Goal: Information Seeking & Learning: Learn about a topic

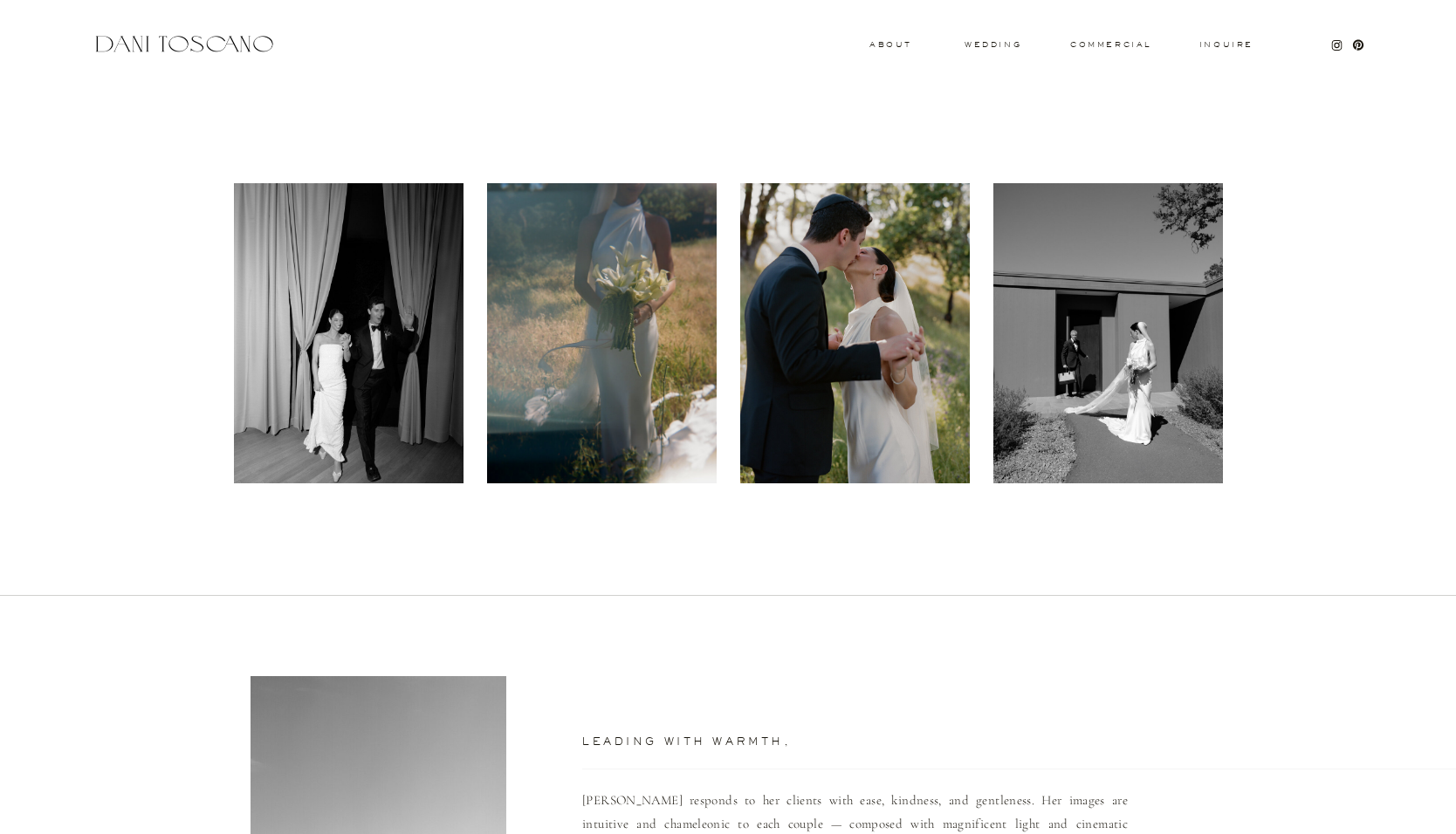
scroll to position [651, 0]
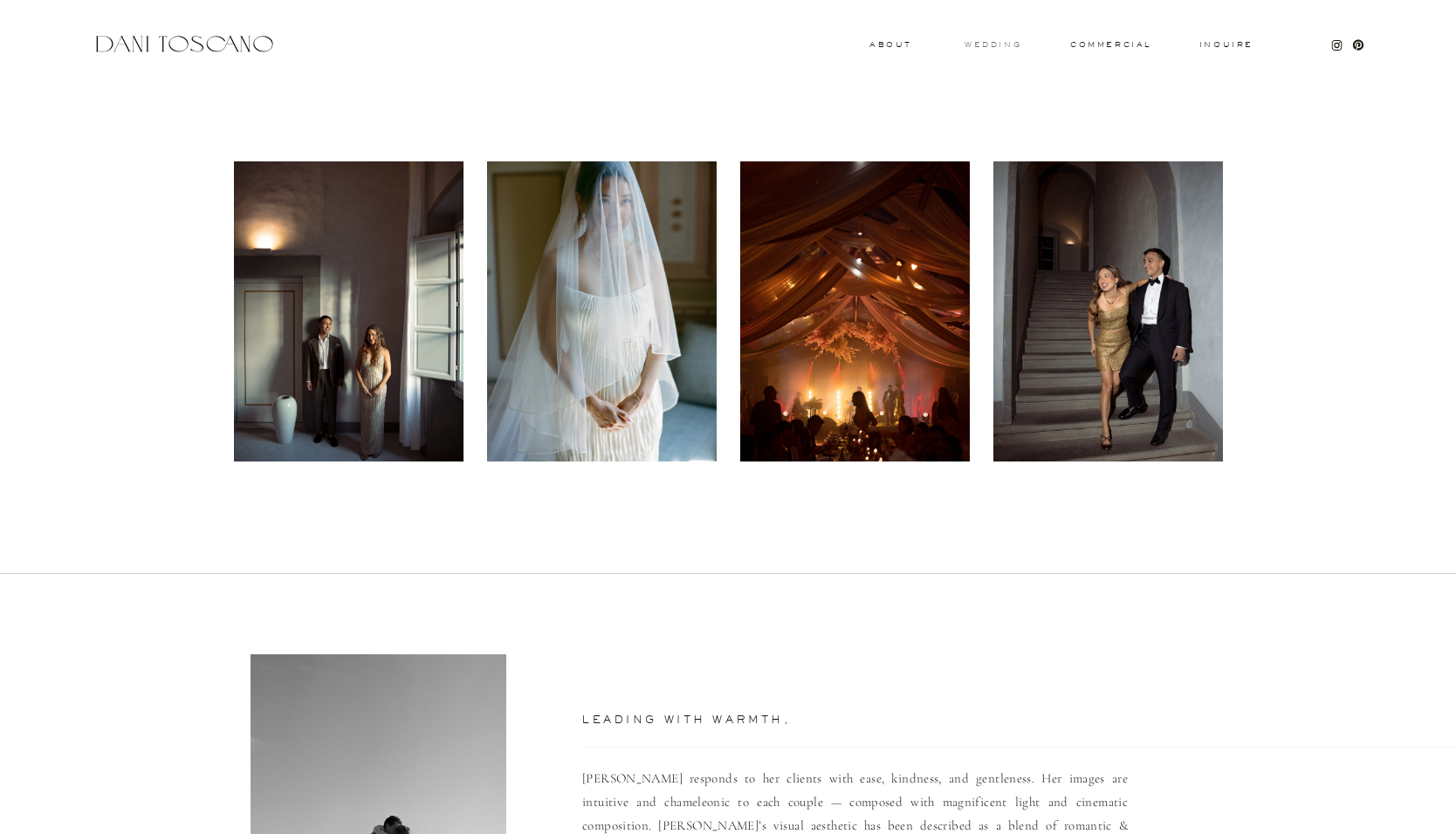
click at [986, 46] on h3 "wedding" at bounding box center [993, 44] width 57 height 6
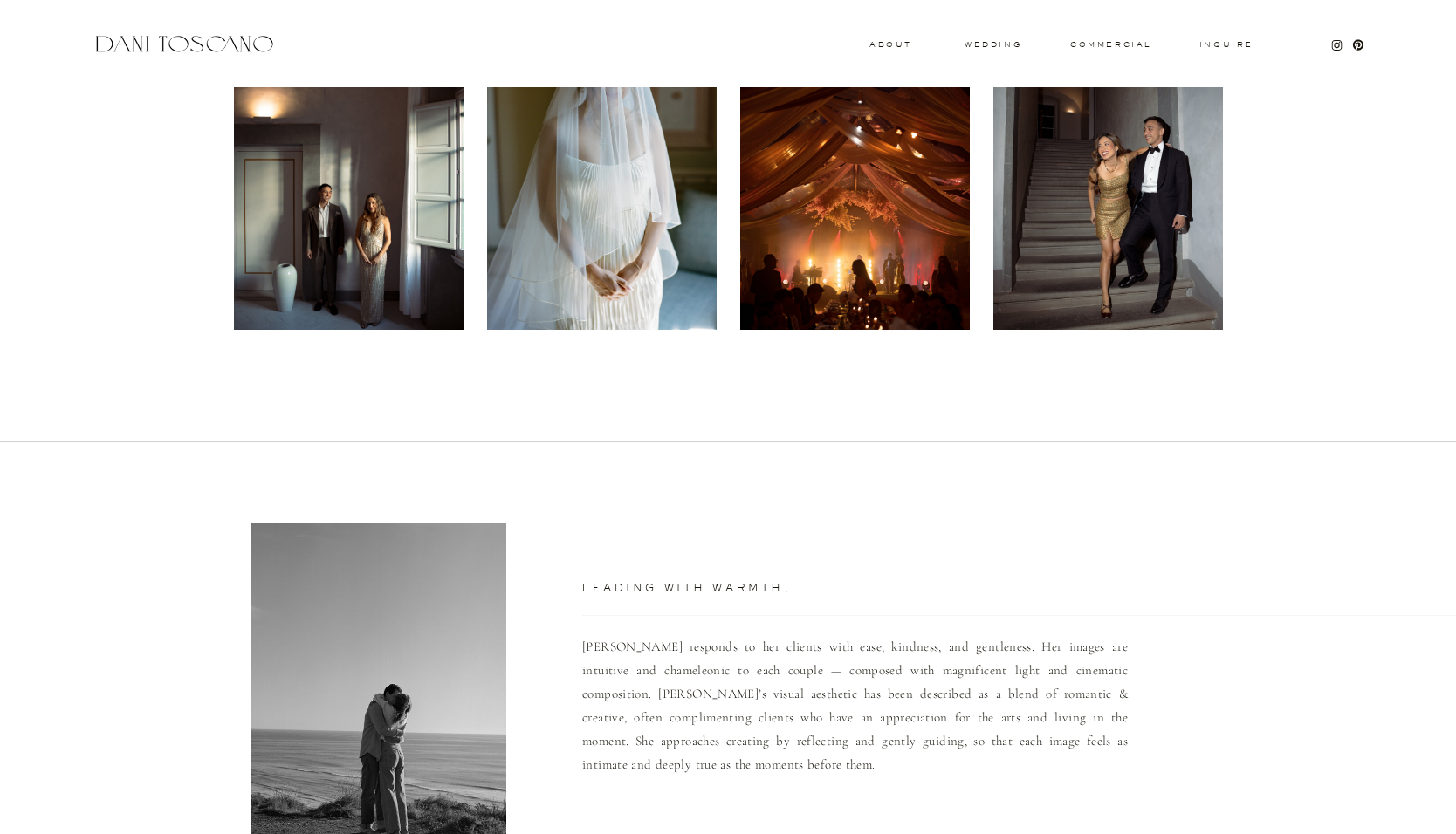
scroll to position [900, 0]
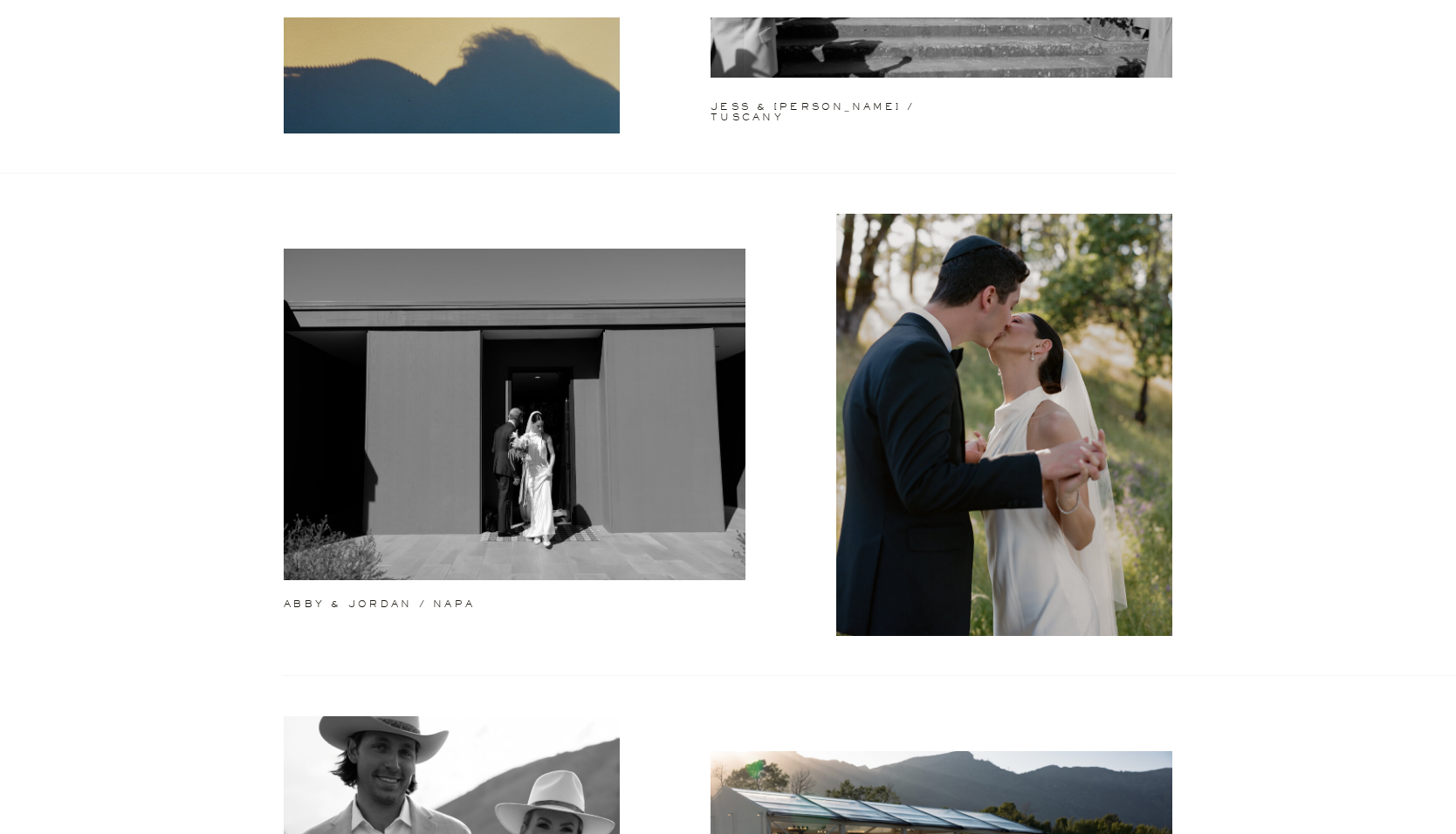
scroll to position [448, 0]
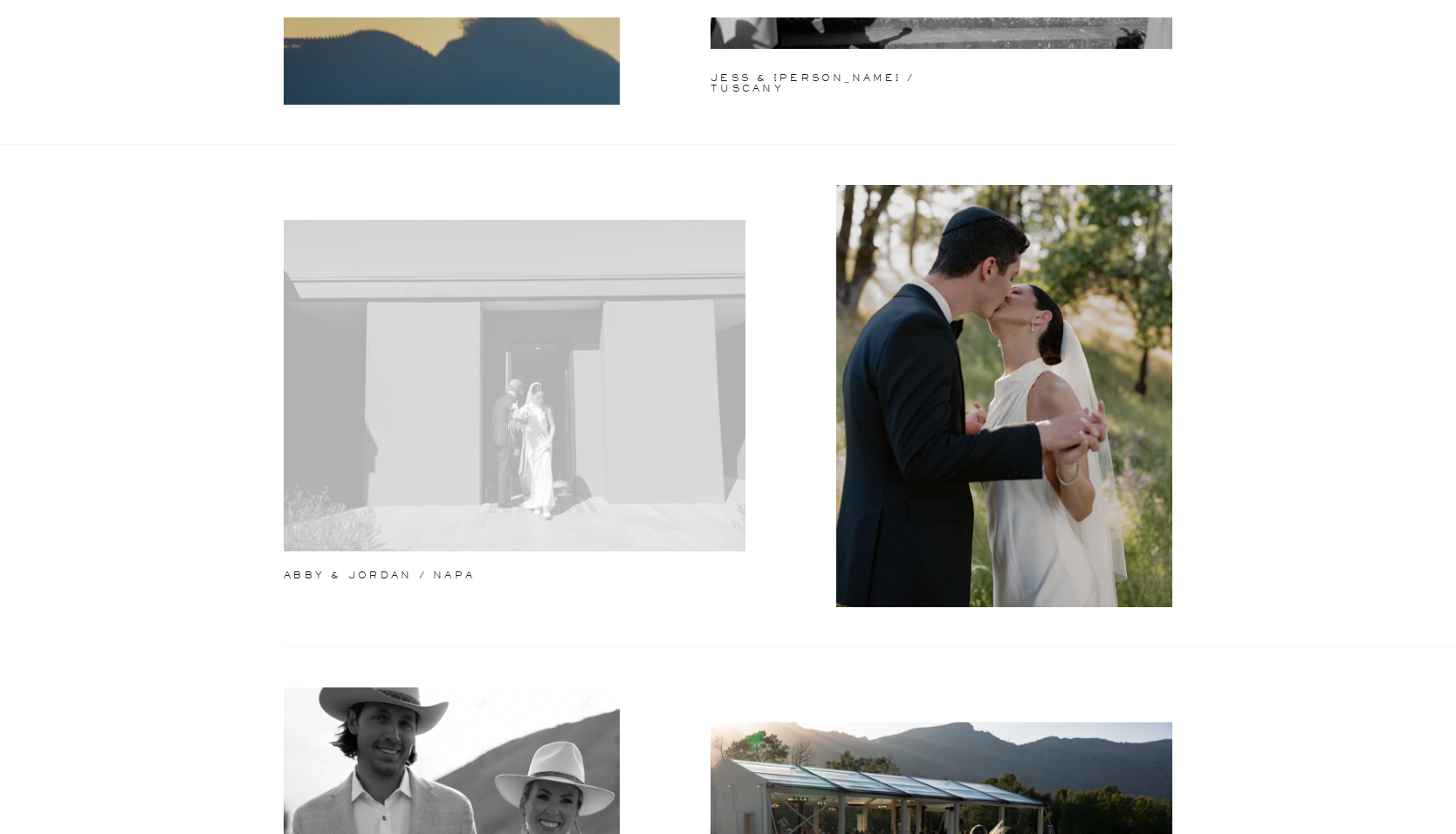
click at [476, 508] on div at bounding box center [515, 385] width 462 height 331
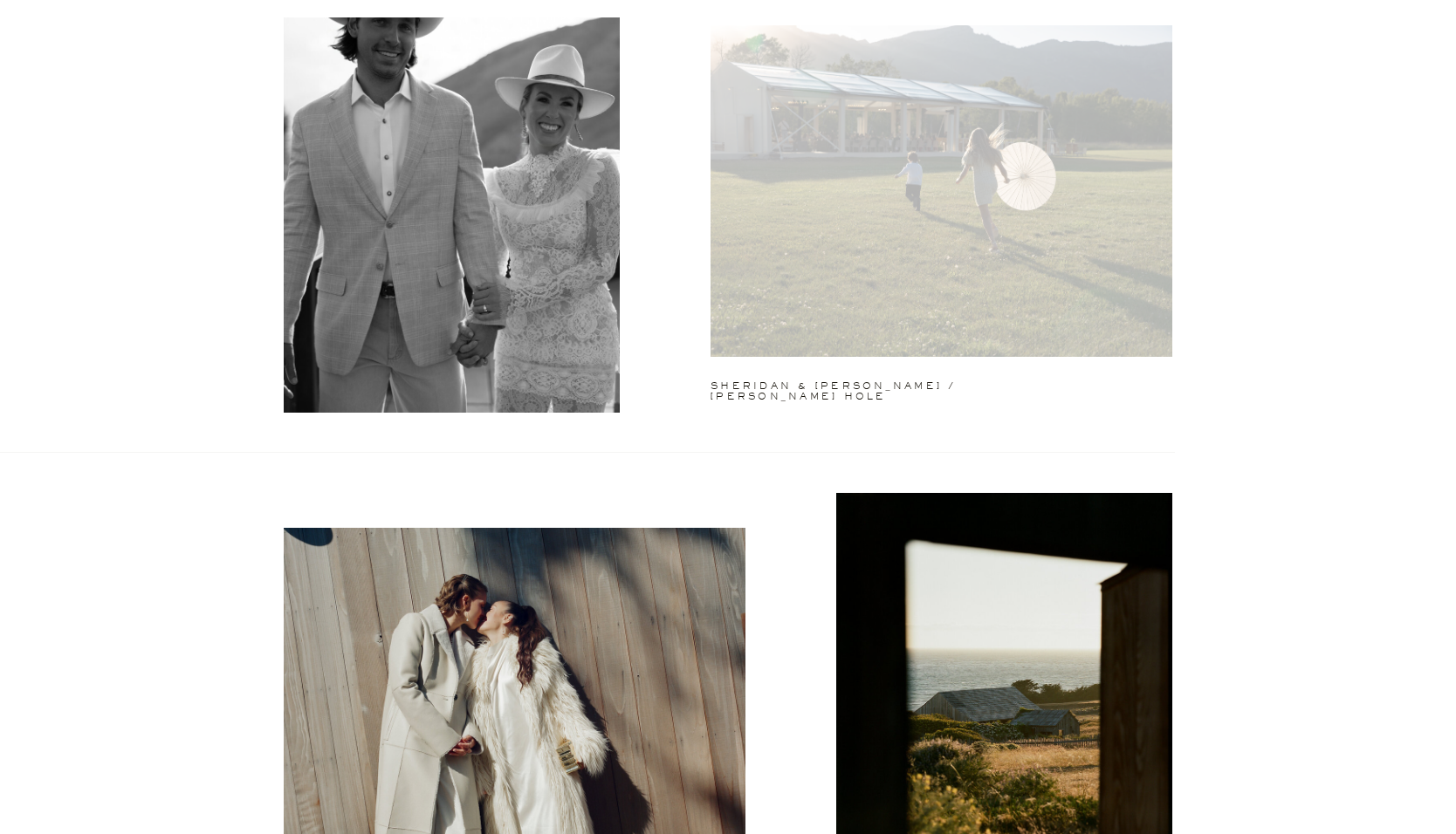
scroll to position [1081, 0]
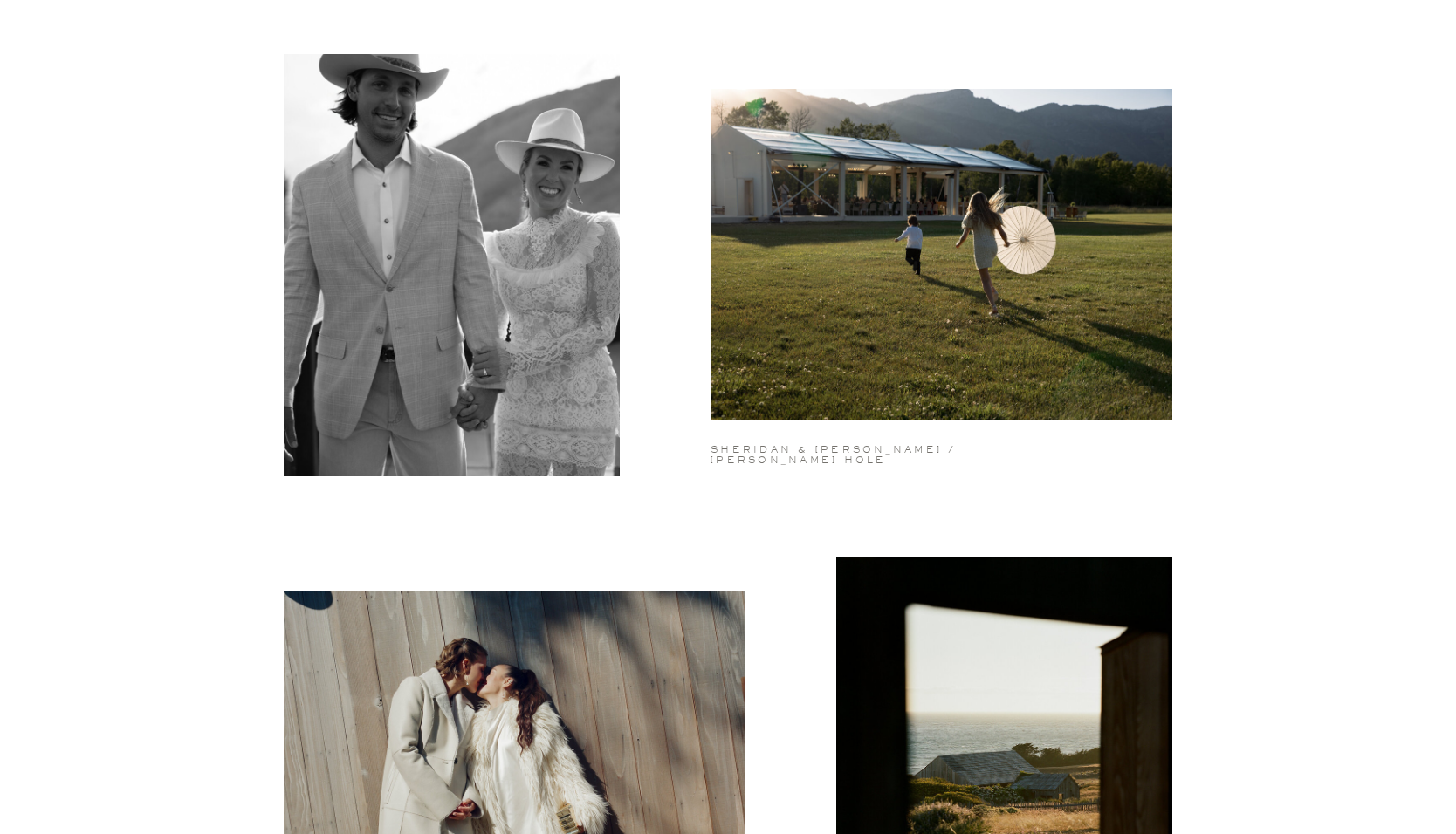
click at [782, 447] on h2 "sheridan & [PERSON_NAME] / [PERSON_NAME] hole" at bounding box center [860, 449] width 299 height 7
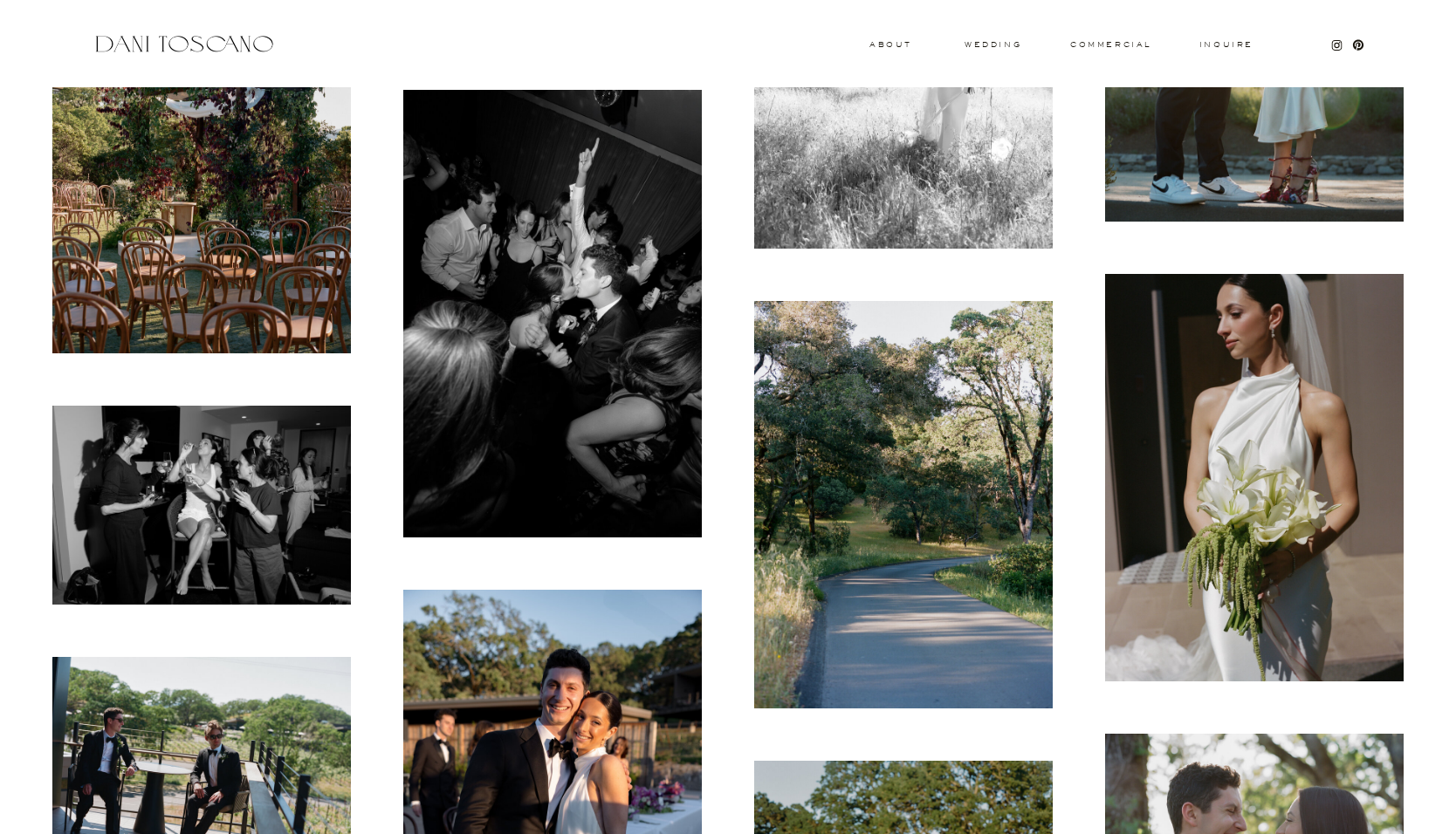
scroll to position [6518, 0]
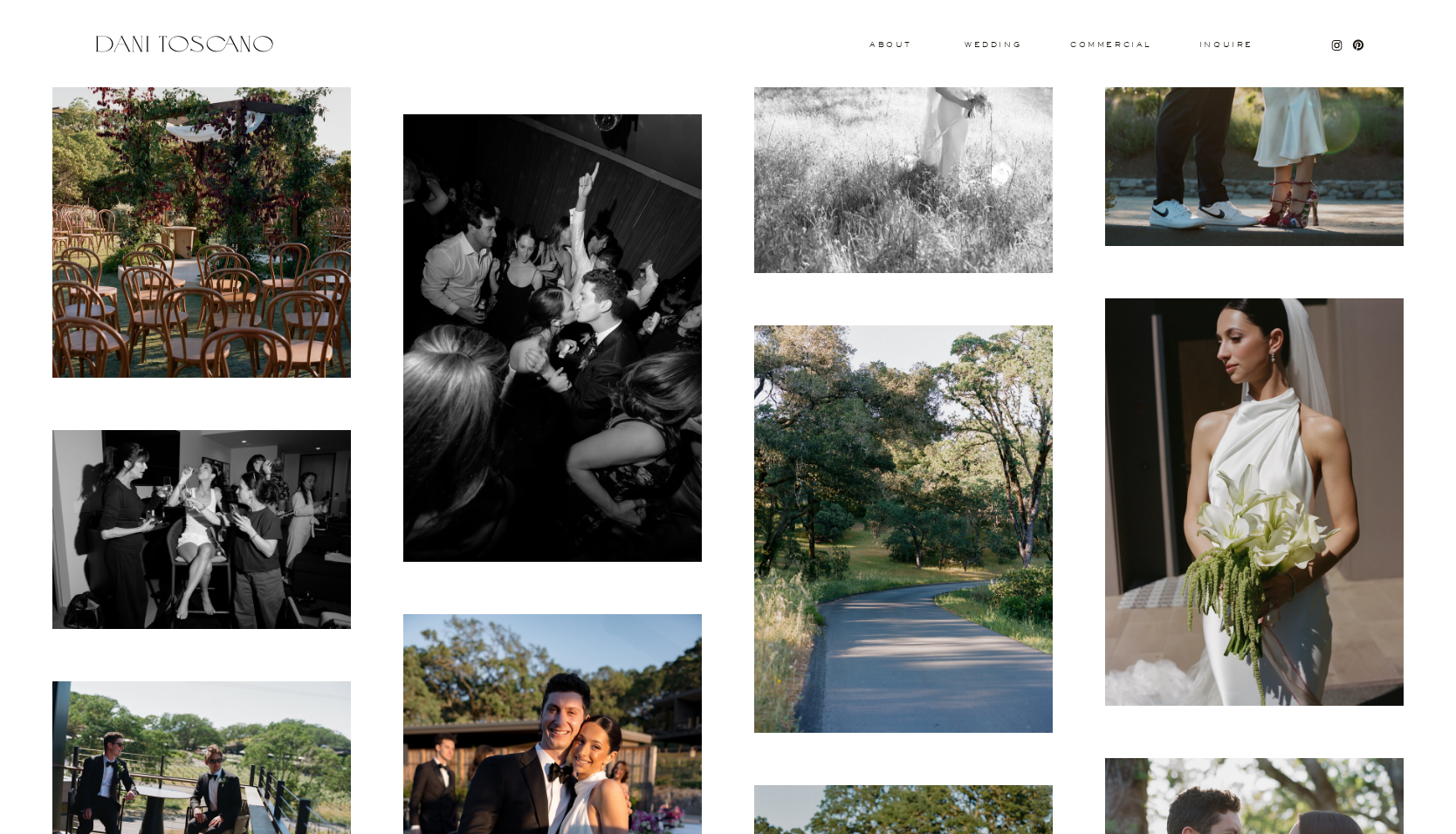
click at [816, 620] on img at bounding box center [903, 529] width 299 height 408
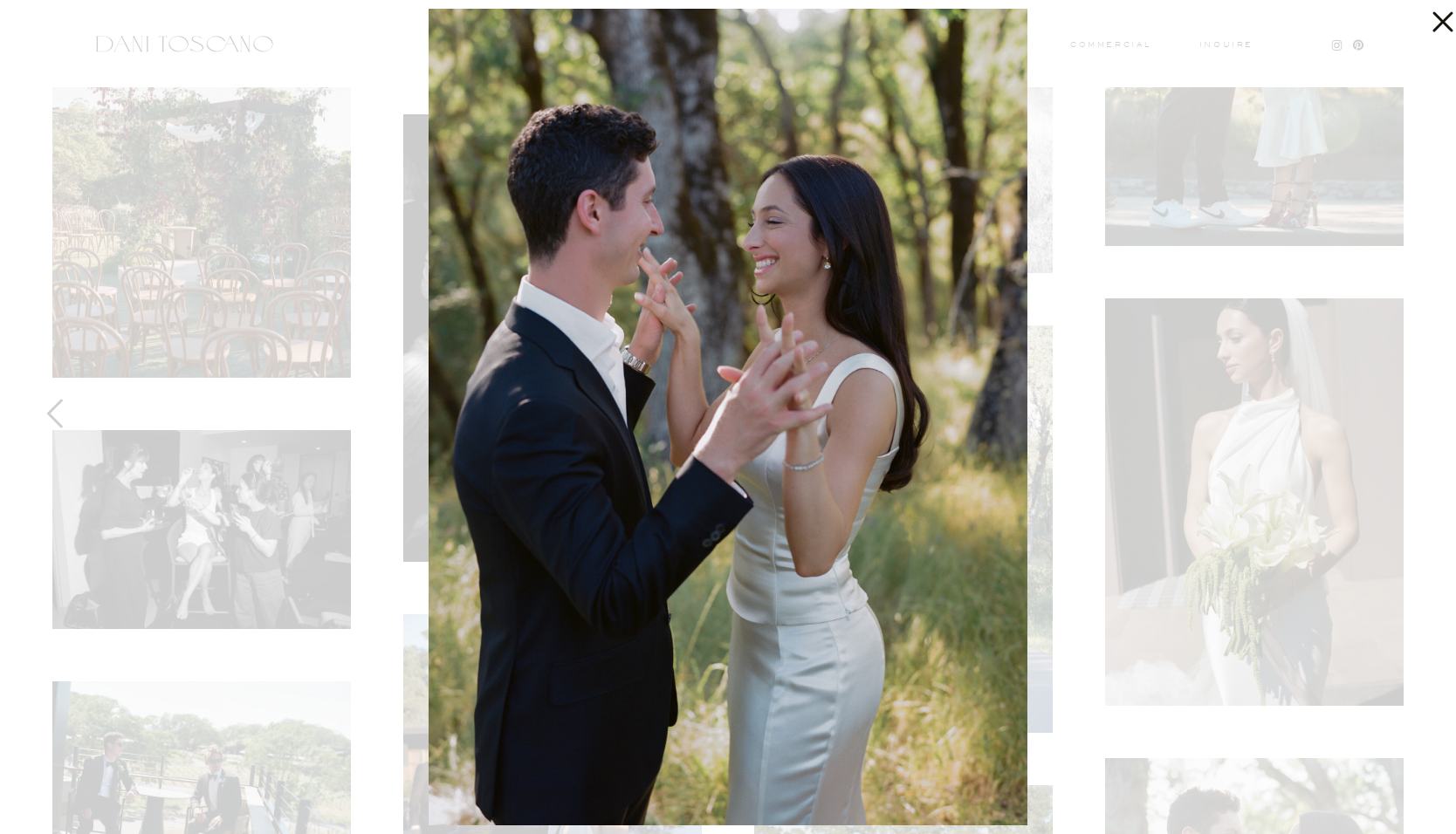
click at [1432, 28] on icon at bounding box center [1439, 17] width 35 height 35
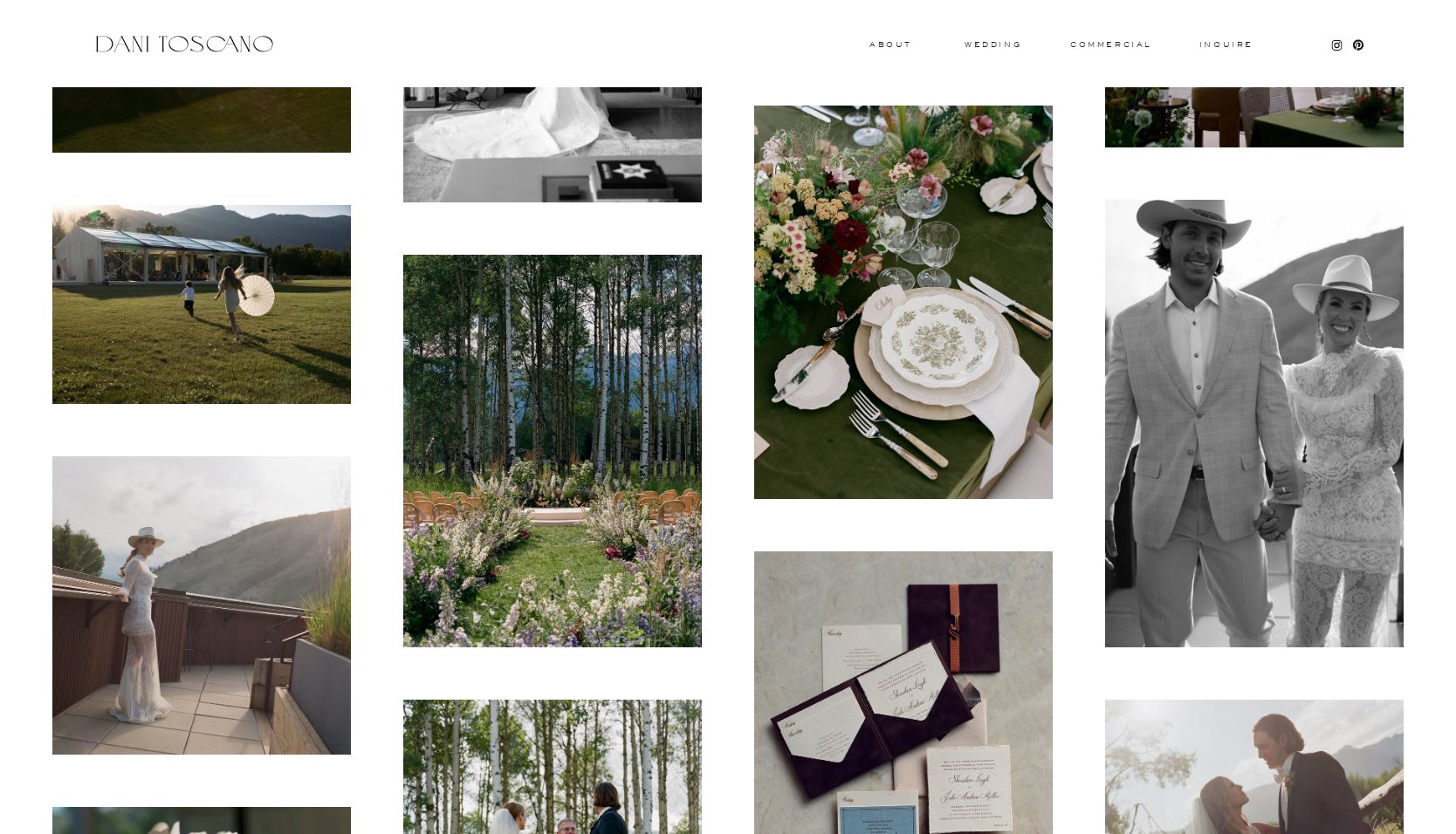
scroll to position [912, 0]
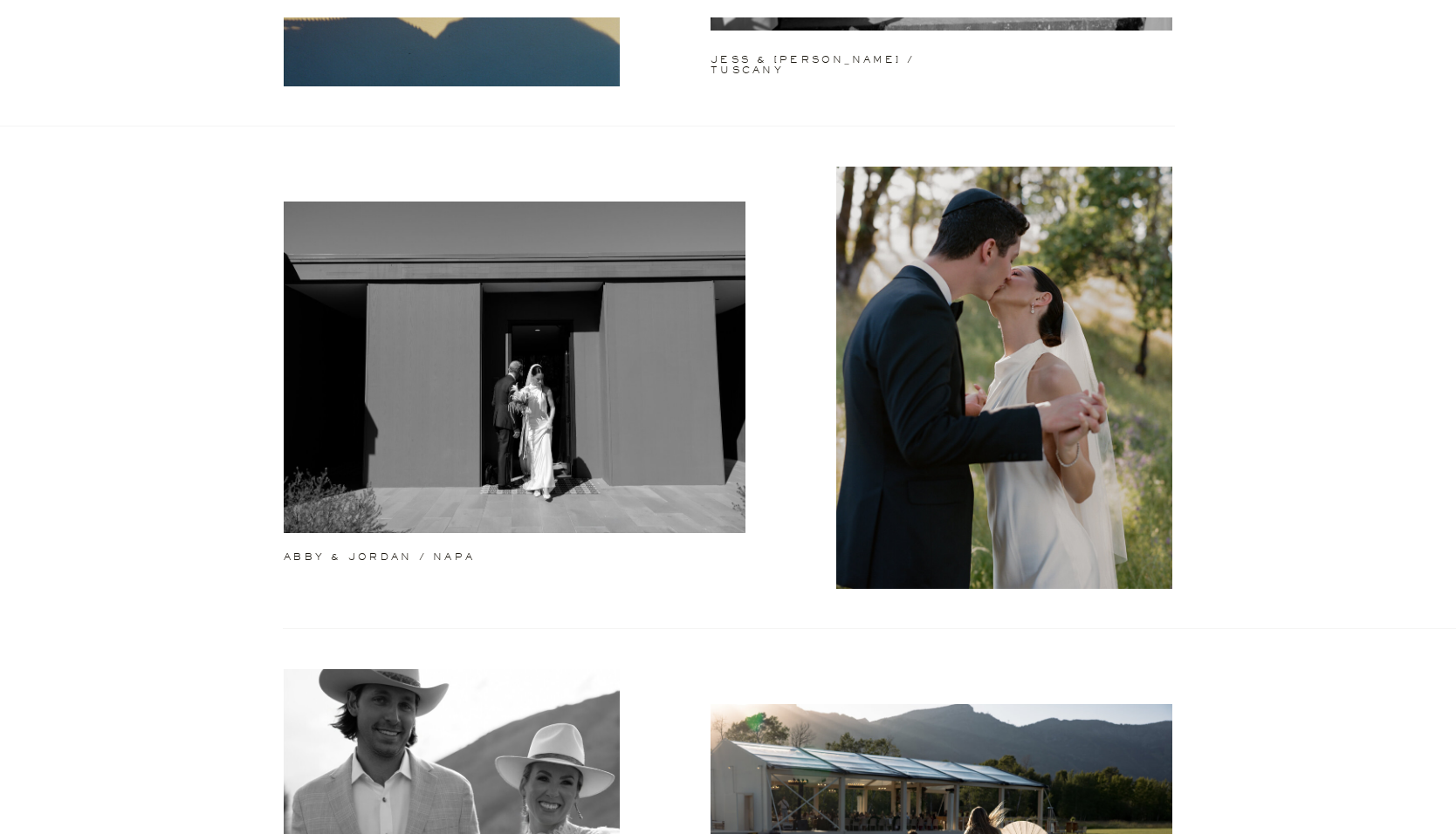
scroll to position [507, 0]
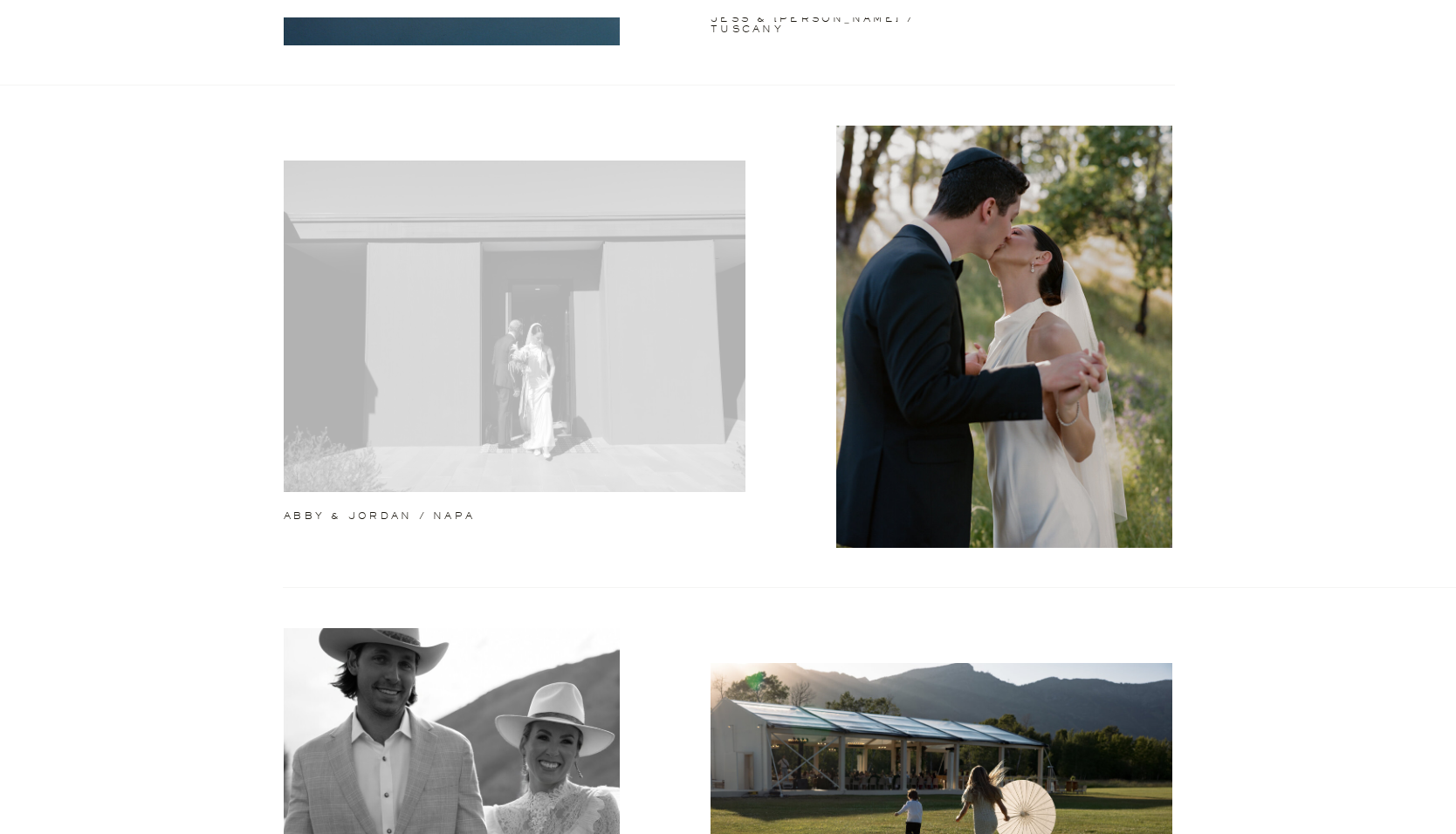
click at [559, 362] on div at bounding box center [515, 326] width 462 height 331
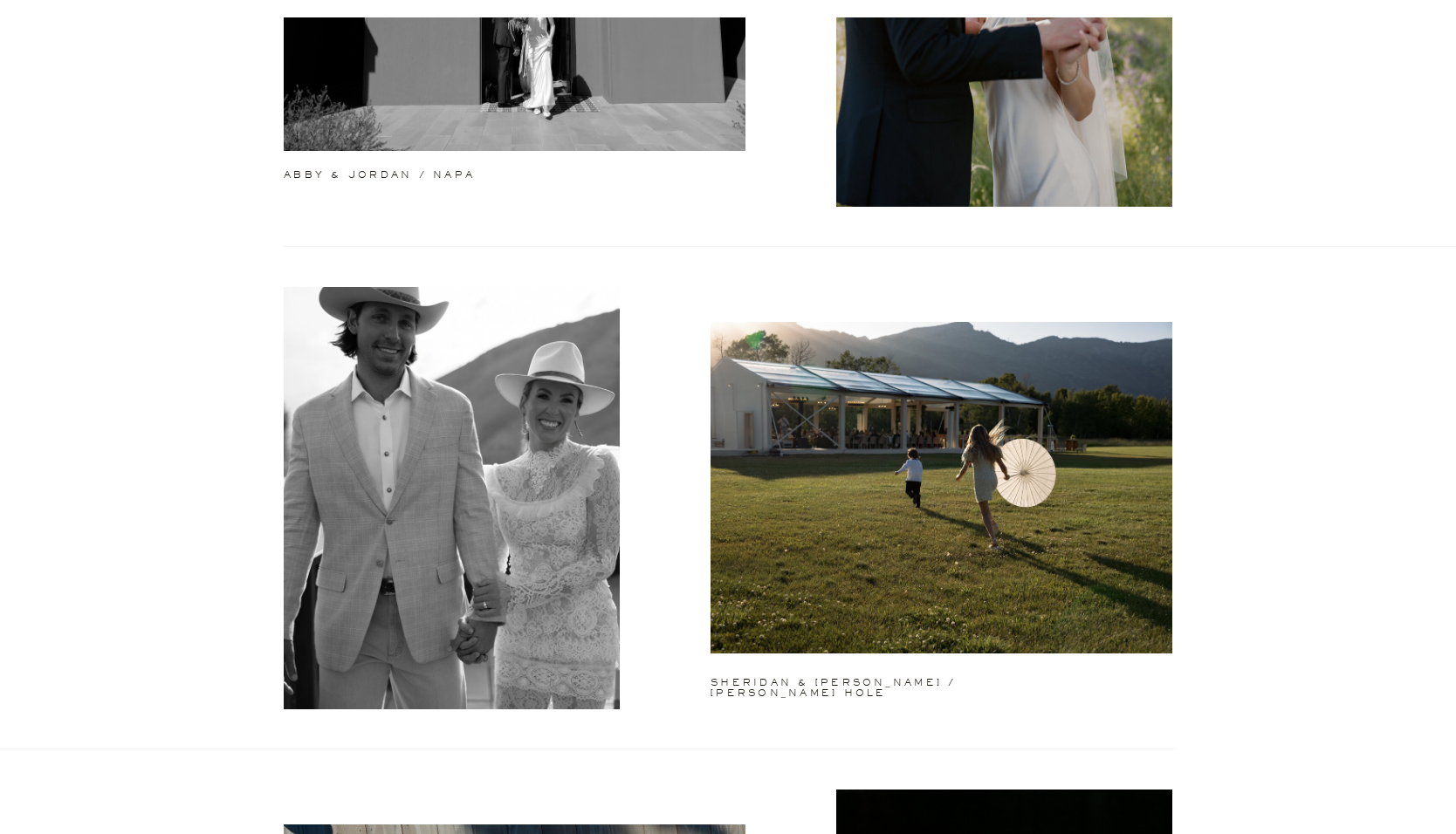
scroll to position [849, 0]
click at [871, 680] on h2 "sheridan & jake / jackson hole" at bounding box center [860, 681] width 299 height 7
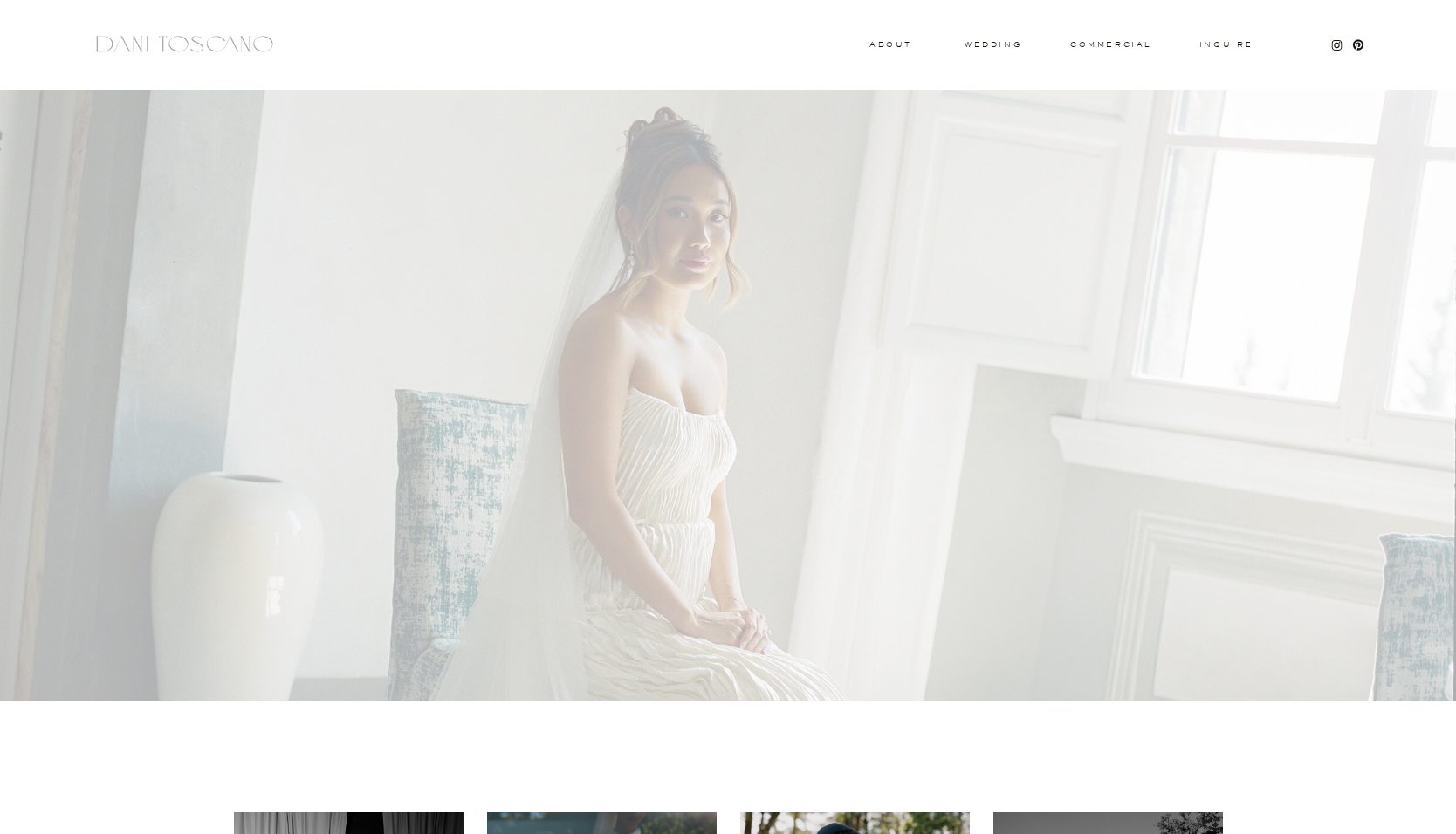
scroll to position [919, 0]
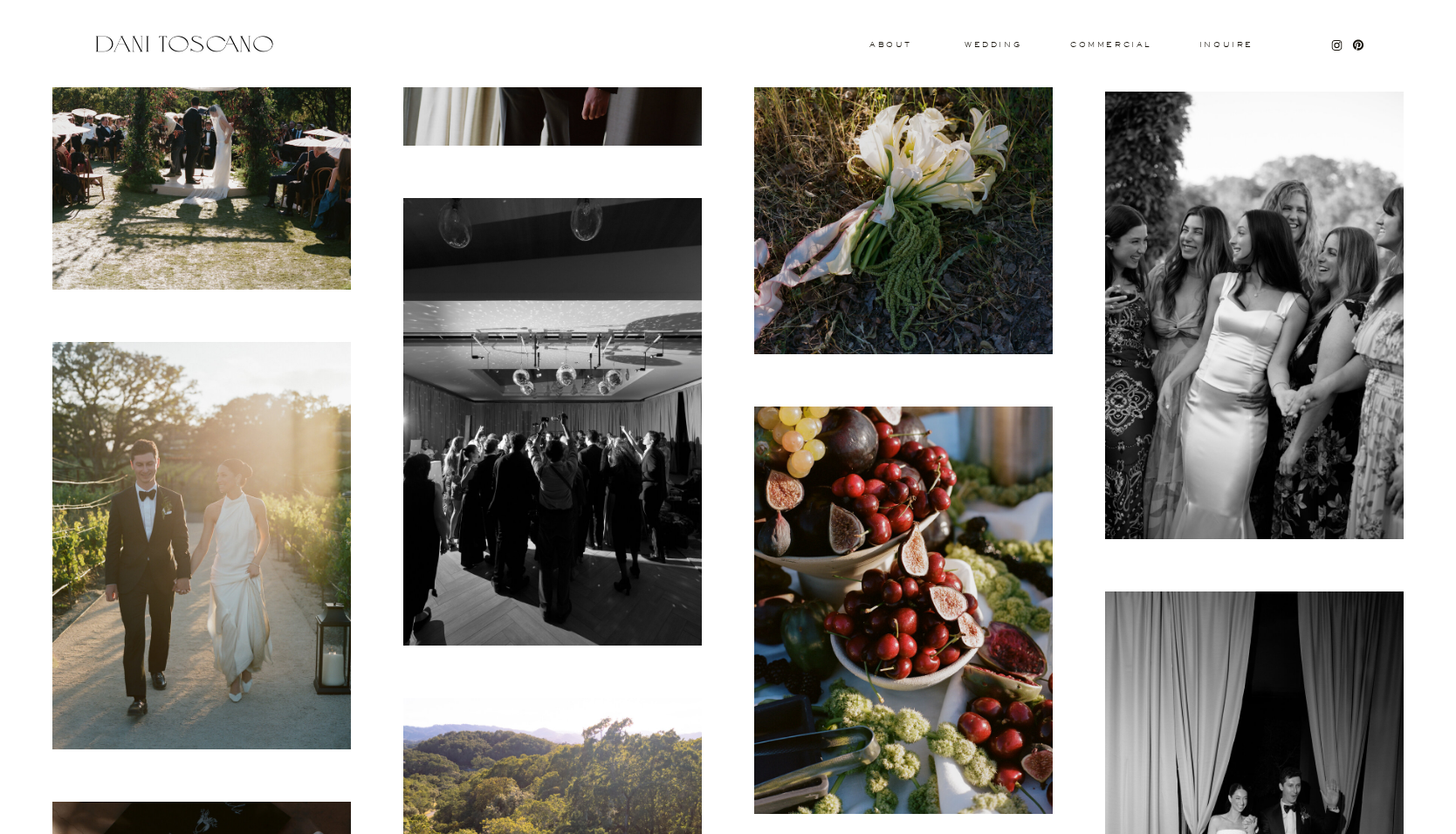
scroll to position [1881, 0]
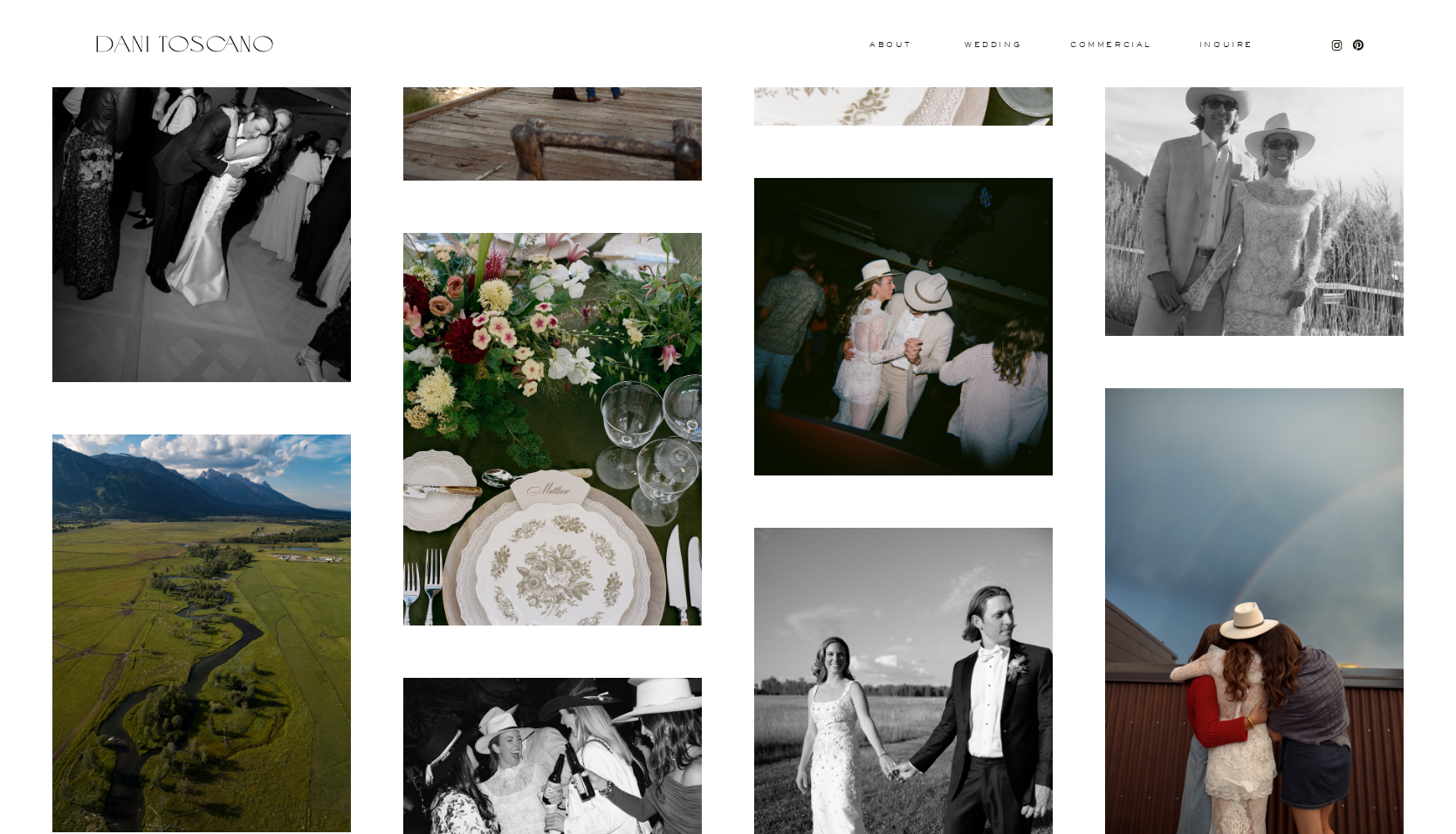
scroll to position [2884, 0]
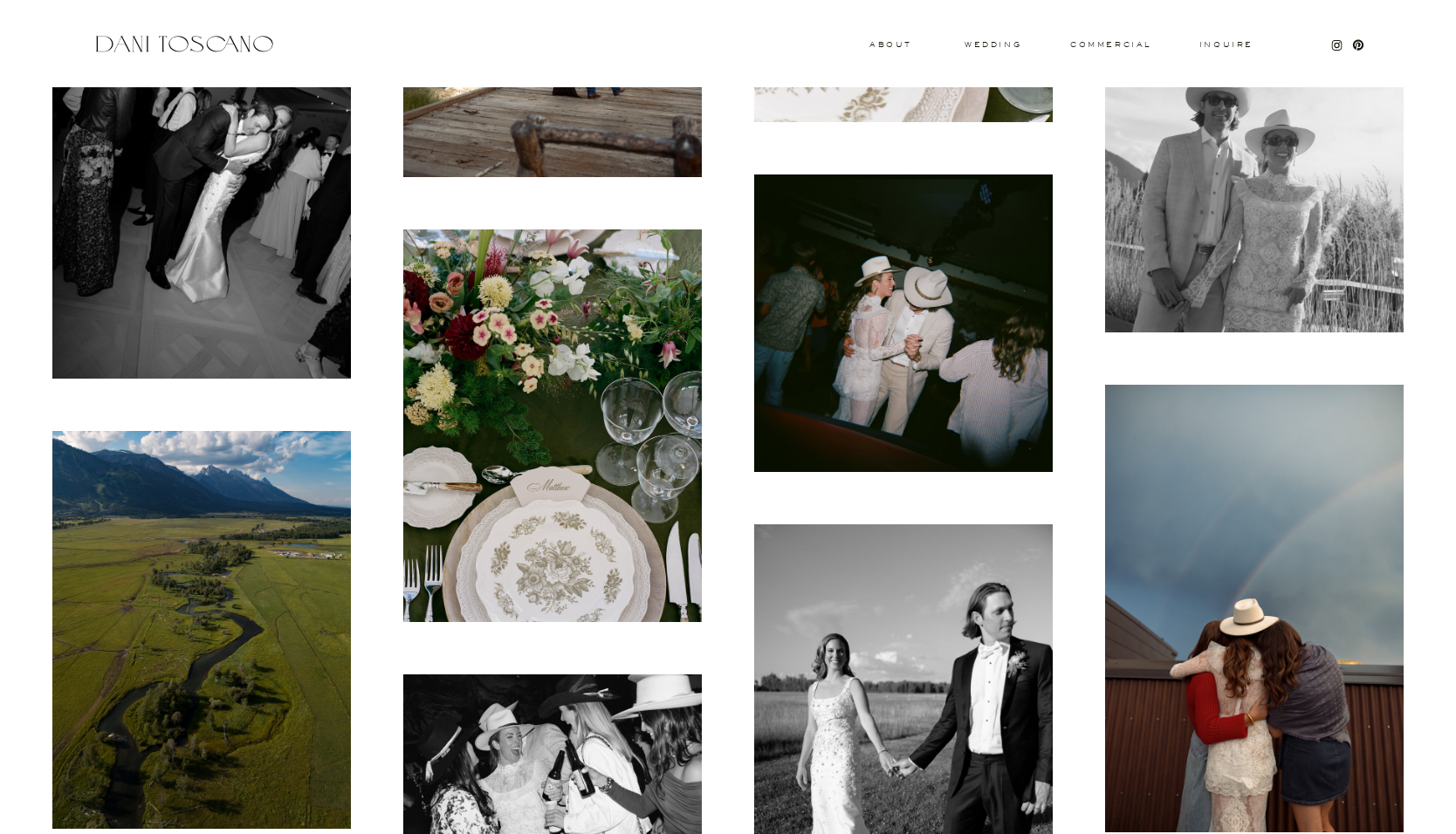
click at [894, 287] on img at bounding box center [903, 323] width 299 height 298
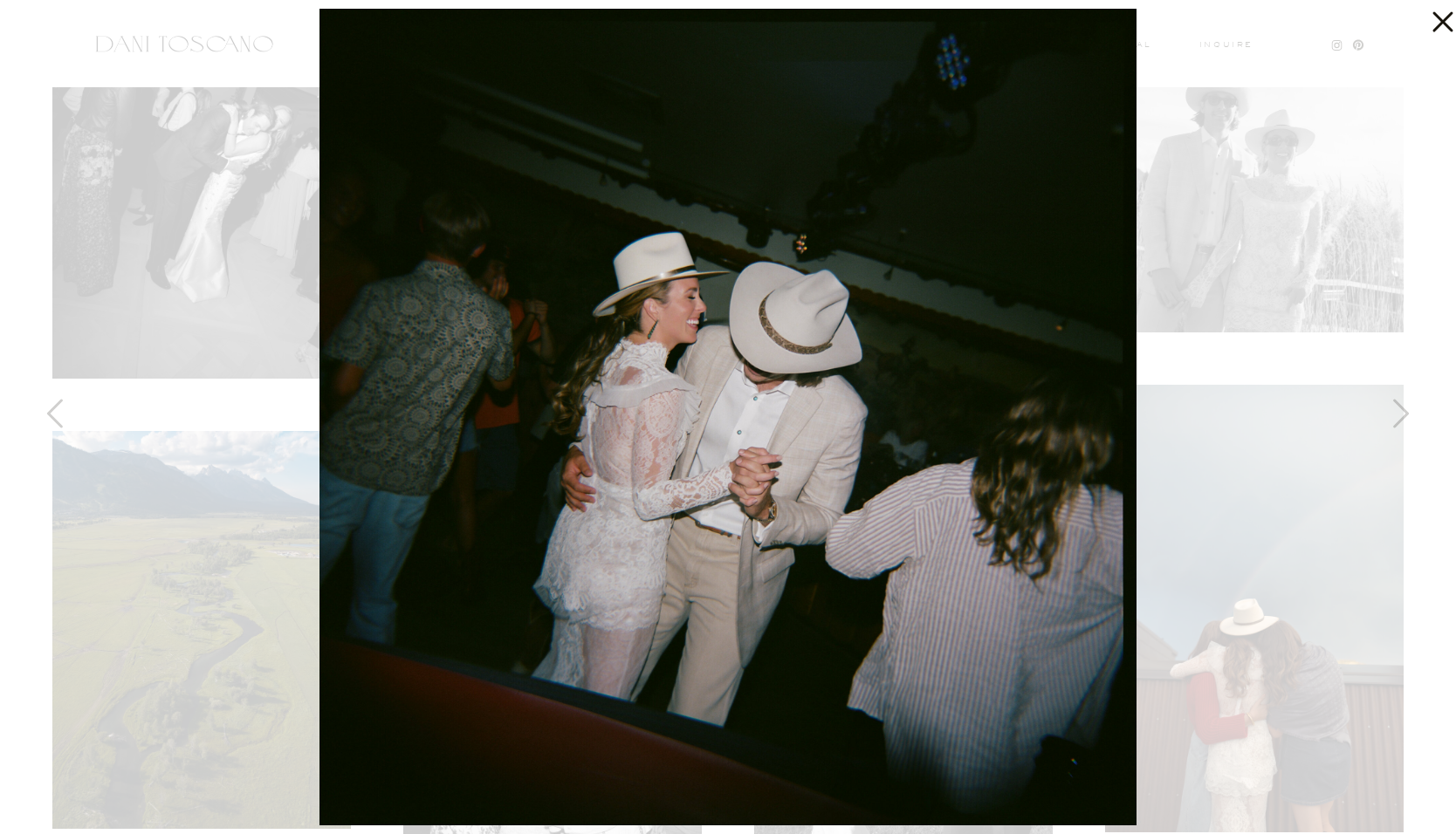
click at [1442, 21] on icon at bounding box center [1442, 22] width 20 height 20
